Goal: Information Seeking & Learning: Learn about a topic

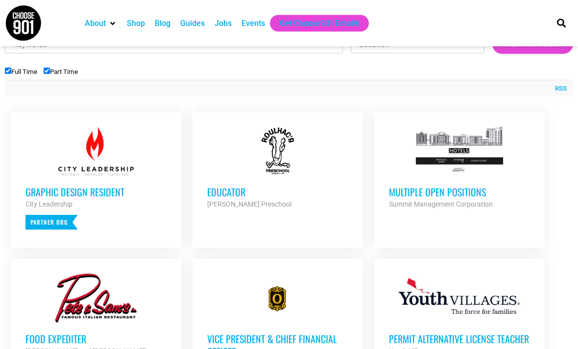
scroll to position [349, 0]
click at [400, 200] on strong "Summit Management Corporation" at bounding box center [441, 204] width 104 height 8
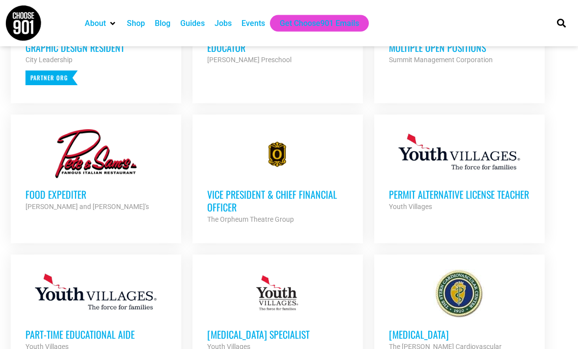
scroll to position [493, 0]
click at [43, 211] on link "Food Expediter Pete and Sam's Partner Org Full Time" at bounding box center [96, 171] width 170 height 113
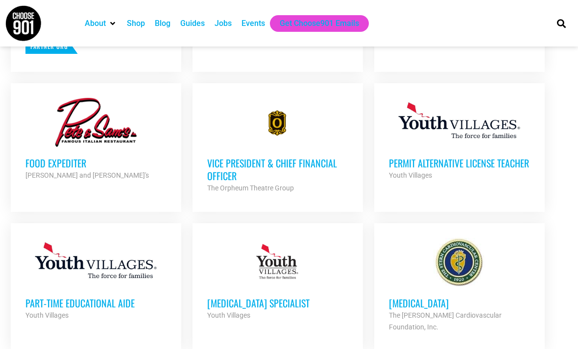
click at [216, 169] on h3 "Vice President & Chief Financial Officer" at bounding box center [277, 169] width 141 height 25
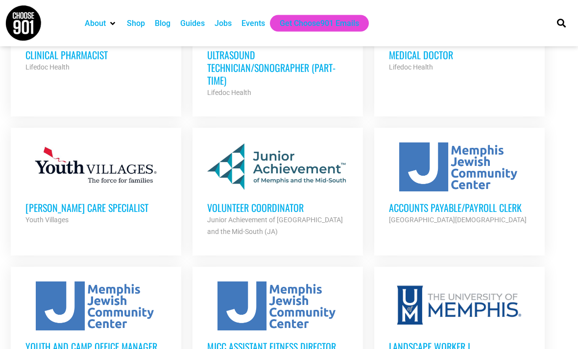
scroll to position [913, 0]
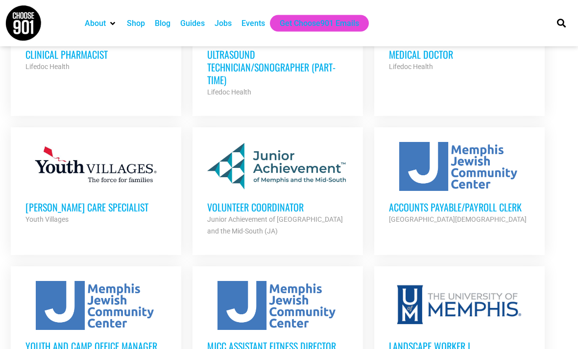
click at [228, 216] on strong "Junior Achievement of [GEOGRAPHIC_DATA] and the Mid-South (JA)" at bounding box center [275, 226] width 136 height 20
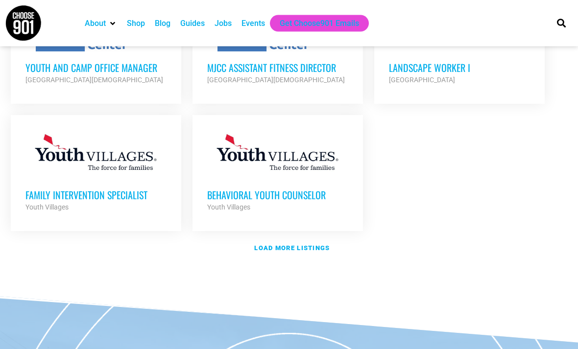
scroll to position [1192, 0]
click at [256, 237] on link "Load more listings" at bounding box center [289, 248] width 568 height 23
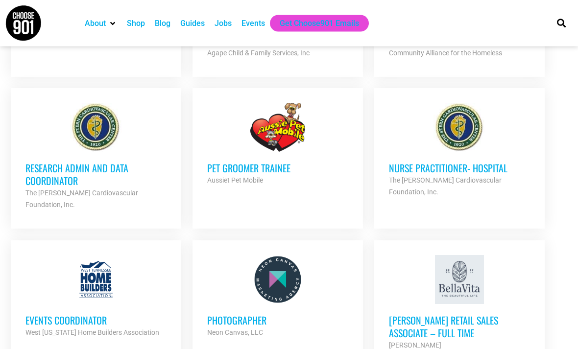
scroll to position [1497, 0]
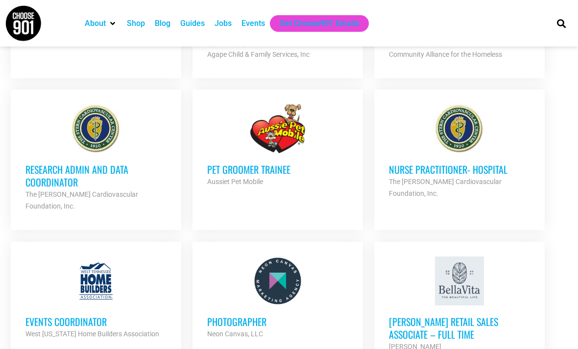
click at [36, 163] on h3 "Research Admin and Data Coordinator" at bounding box center [95, 175] width 141 height 25
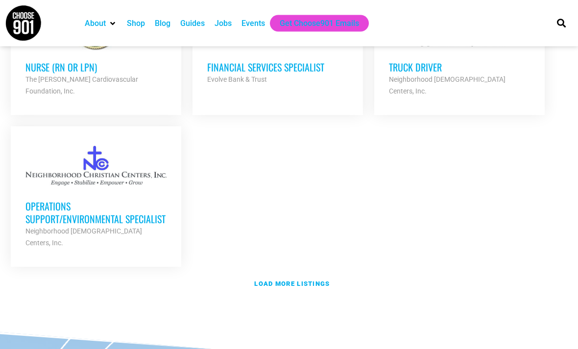
scroll to position [2134, 0]
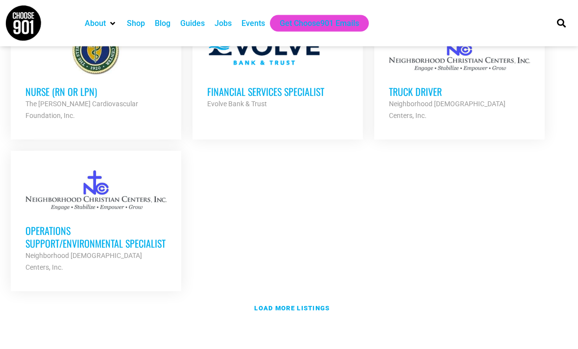
click at [286, 298] on link "Load more listings" at bounding box center [289, 309] width 568 height 23
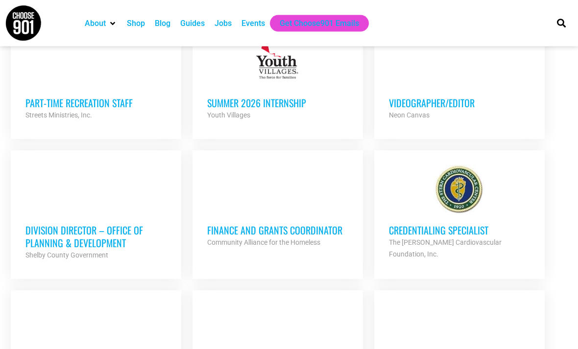
scroll to position [2669, 0]
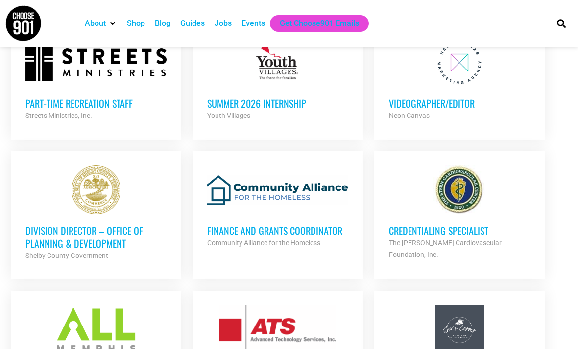
click at [432, 239] on strong "The Stern Cardiovascular Foundation, Inc." at bounding box center [445, 249] width 113 height 20
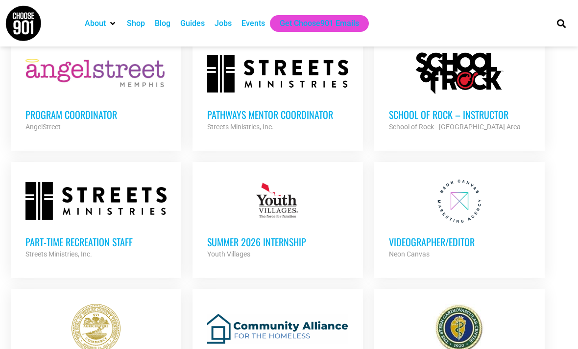
scroll to position [2555, 0]
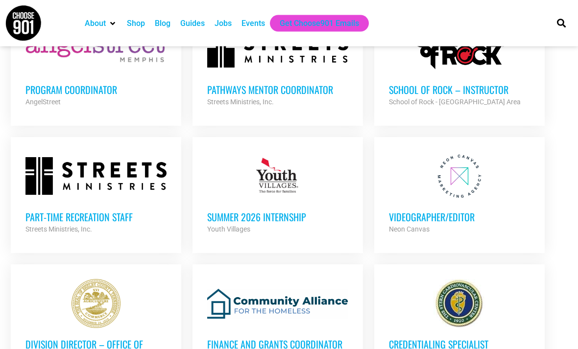
click at [144, 338] on h3 "Division Director – Office of Planning & Development" at bounding box center [95, 350] width 141 height 25
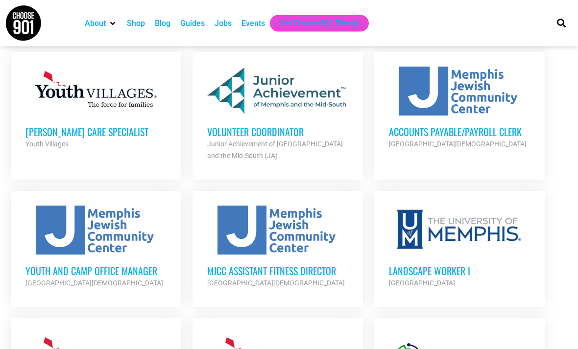
scroll to position [989, 0]
click at [461, 125] on h3 "Accounts Payable/Payroll Clerk" at bounding box center [459, 131] width 141 height 13
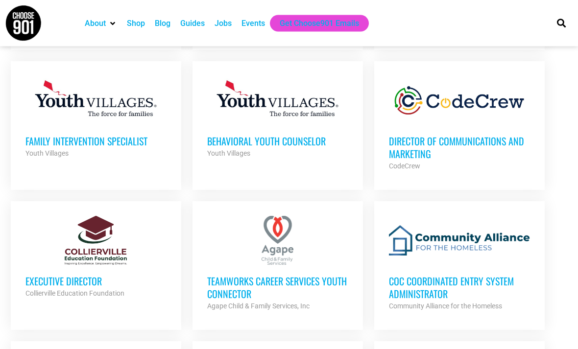
scroll to position [1246, 0]
click at [503, 275] on h3 "CoC Coordinated Entry System Administrator" at bounding box center [459, 287] width 141 height 25
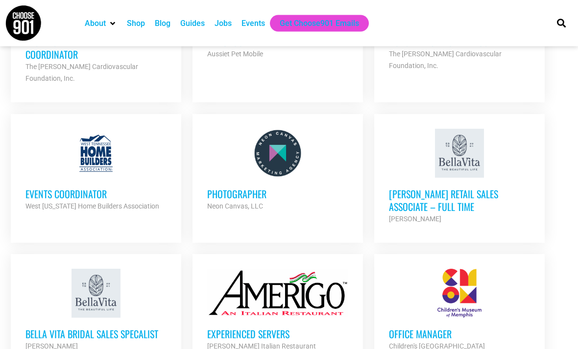
scroll to position [1625, 0]
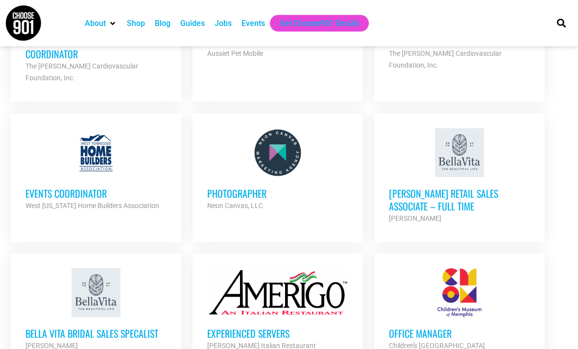
click at [520, 188] on h3 "Bella Vita Retail Sales Associate – Full Time" at bounding box center [459, 200] width 141 height 25
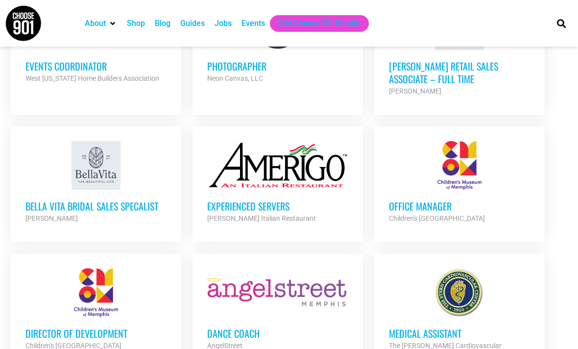
scroll to position [1754, 0]
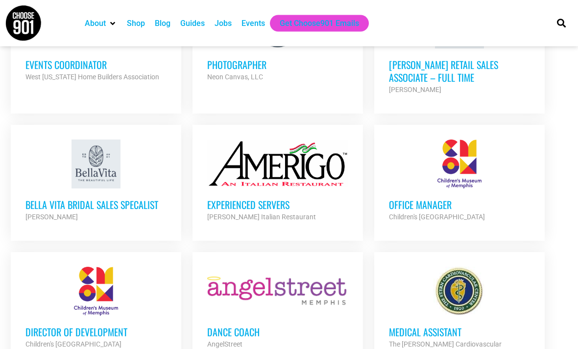
click at [321, 189] on div "Experienced Servers Amerigo Italian Restaurant Partner Org" at bounding box center [277, 206] width 141 height 34
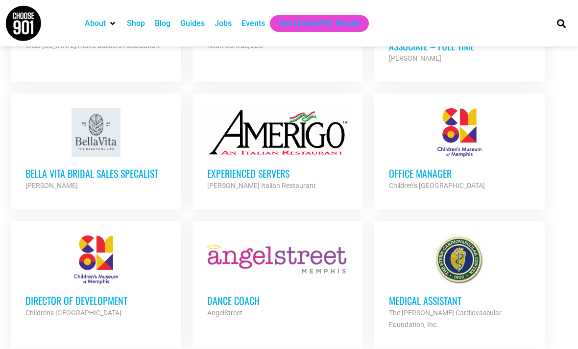
click at [432, 167] on h3 "Office Manager" at bounding box center [459, 173] width 141 height 13
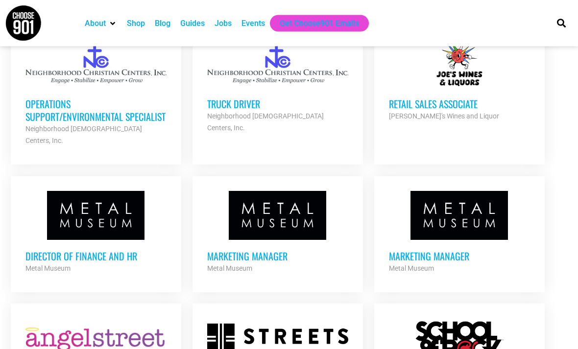
scroll to position [2261, 0]
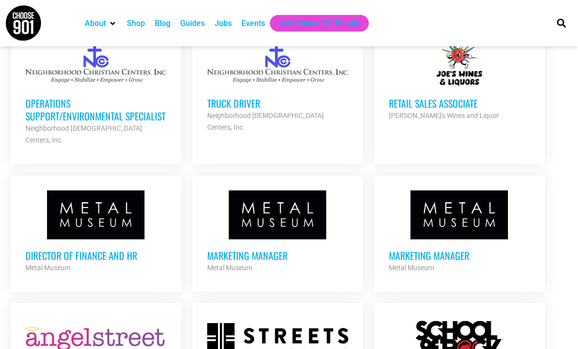
click at [464, 250] on h3 "Marketing Manager" at bounding box center [459, 256] width 141 height 13
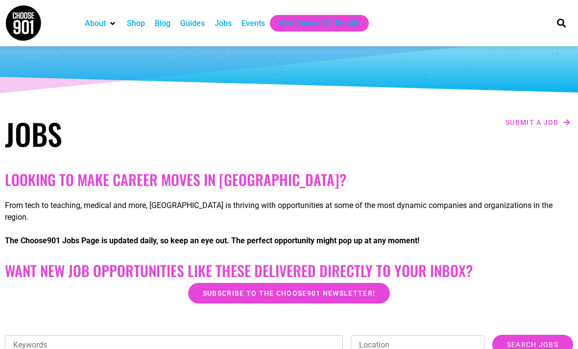
scroll to position [0, 0]
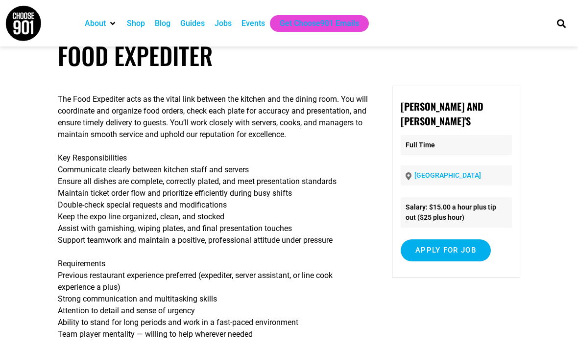
scroll to position [24, 0]
